Goal: Task Accomplishment & Management: Manage account settings

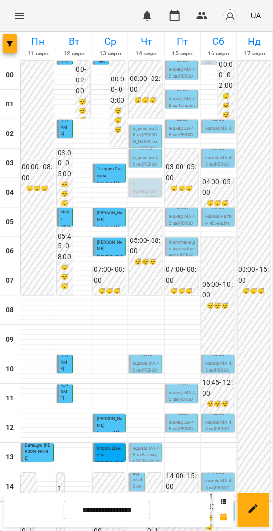
click at [142, 195] on p "індивід МА 45 хв ([PERSON_NAME])" at bounding box center [146, 199] width 27 height 20
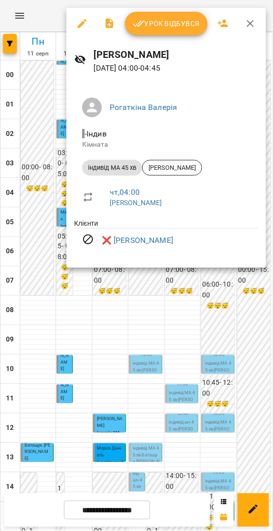
click at [158, 280] on div at bounding box center [136, 265] width 273 height 531
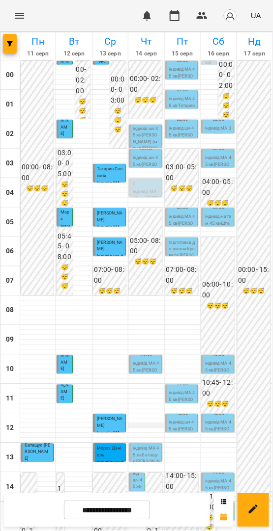
scroll to position [280, 0]
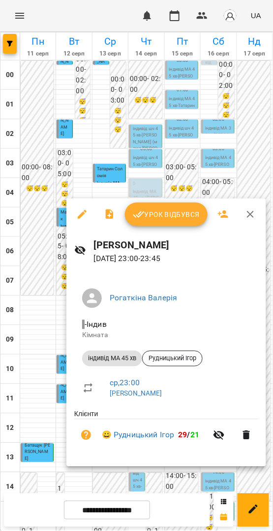
click at [165, 476] on div at bounding box center [136, 265] width 273 height 531
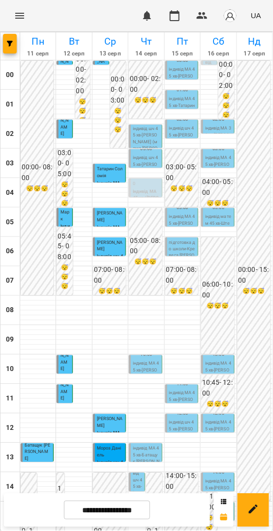
scroll to position [10, 0]
